Goal: Navigation & Orientation: Find specific page/section

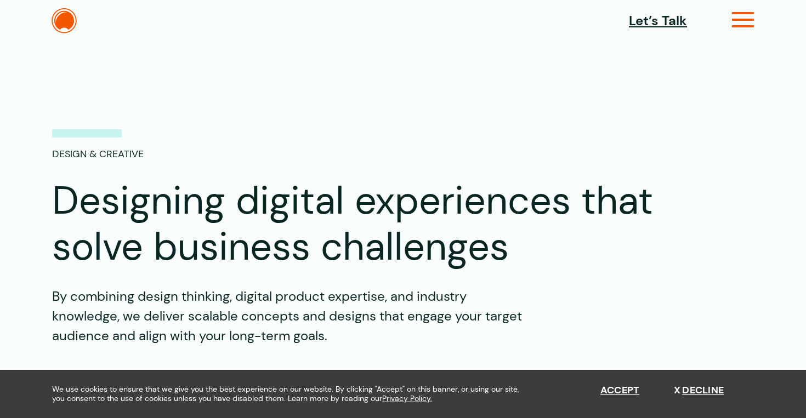
click at [744, 19] on icon at bounding box center [743, 25] width 22 height 12
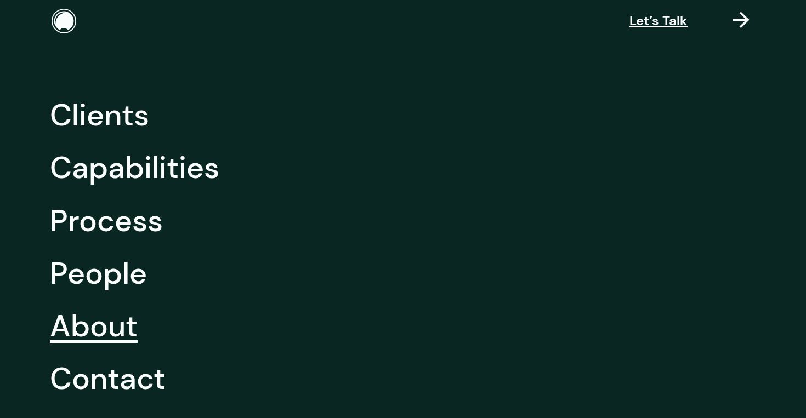
click at [110, 324] on link "About" at bounding box center [94, 326] width 88 height 53
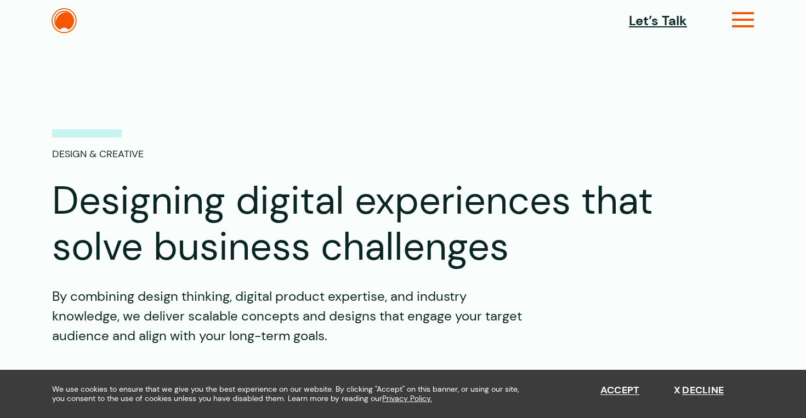
click at [739, 19] on icon at bounding box center [743, 25] width 22 height 12
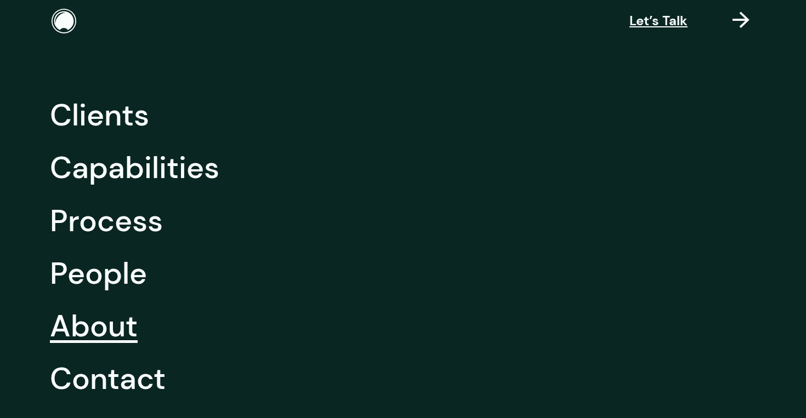
click at [131, 320] on link "About" at bounding box center [94, 326] width 88 height 53
